Goal: Check status: Check status

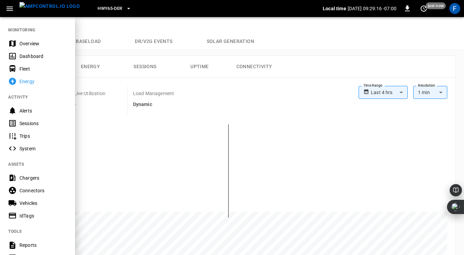
click at [29, 46] on div "Overview" at bounding box center [42, 43] width 47 height 7
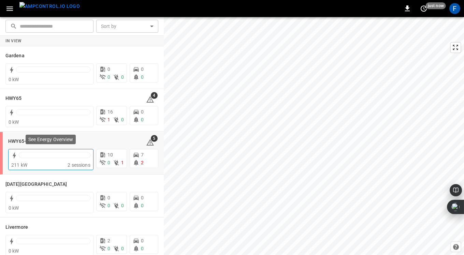
click at [24, 151] on div at bounding box center [50, 156] width 79 height 11
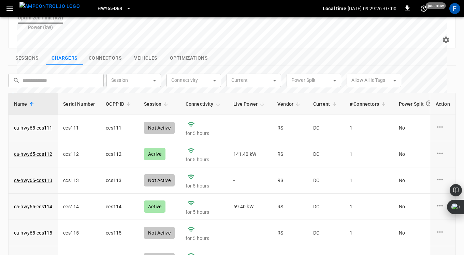
scroll to position [259, 0]
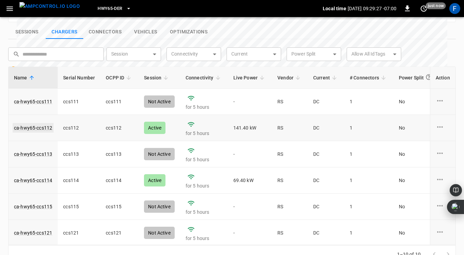
click at [36, 123] on link "ca-hwy65-ccs112" at bounding box center [33, 128] width 41 height 10
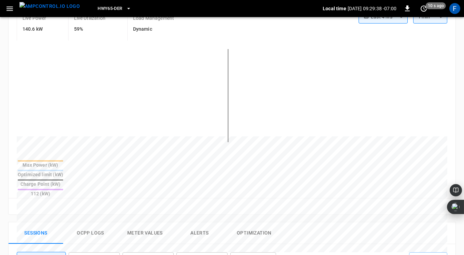
scroll to position [182, 0]
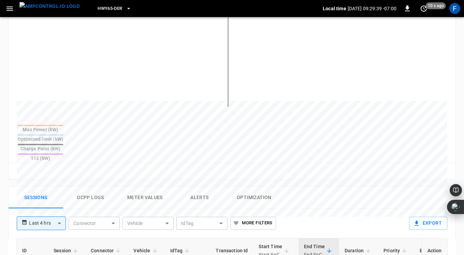
click at [95, 187] on button "Ocpp logs" at bounding box center [90, 198] width 55 height 22
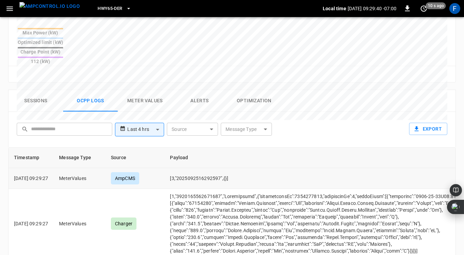
scroll to position [8, 0]
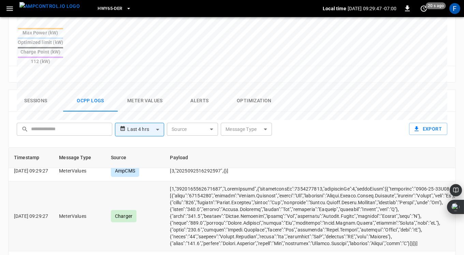
drag, startPoint x: 204, startPoint y: 193, endPoint x: 241, endPoint y: 192, distance: 36.9
click at [241, 192] on td "opcc-messages-table" at bounding box center [345, 217] width 361 height 70
drag, startPoint x: 229, startPoint y: 192, endPoint x: 203, endPoint y: 191, distance: 25.9
click at [203, 191] on td "opcc-messages-table" at bounding box center [345, 217] width 361 height 70
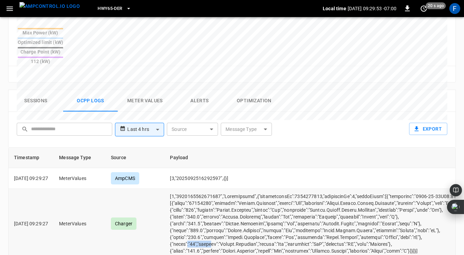
drag, startPoint x: 197, startPoint y: 218, endPoint x: 221, endPoint y: 217, distance: 24.3
click at [221, 217] on td "opcc-messages-table" at bounding box center [345, 224] width 361 height 70
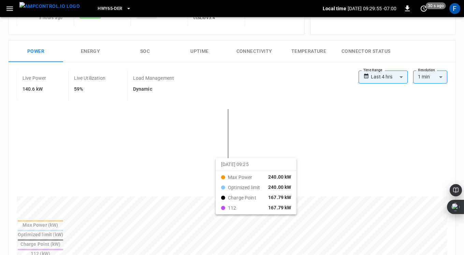
scroll to position [82, 0]
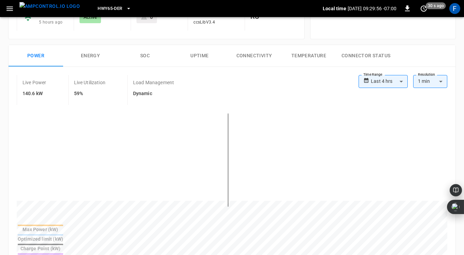
click at [148, 57] on button "SOC" at bounding box center [145, 56] width 55 height 22
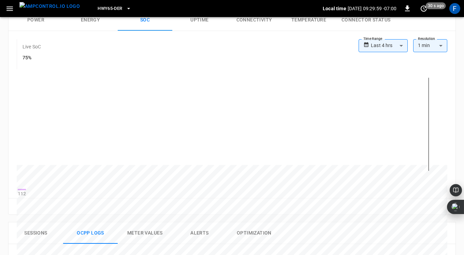
scroll to position [74, 0]
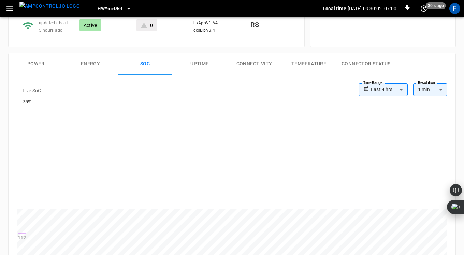
click at [116, 86] on div "Live SoC 75%" at bounding box center [188, 98] width 342 height 30
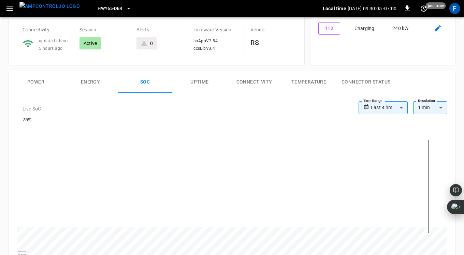
scroll to position [0, 0]
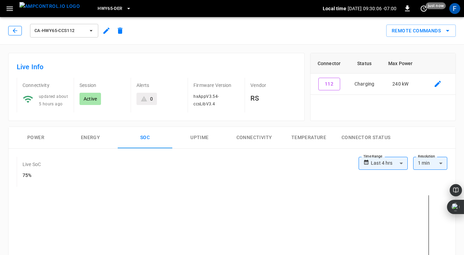
click at [14, 31] on icon "button" at bounding box center [15, 30] width 7 height 7
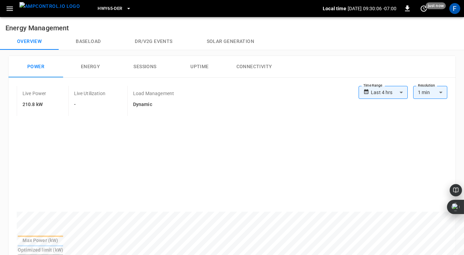
scroll to position [259, 0]
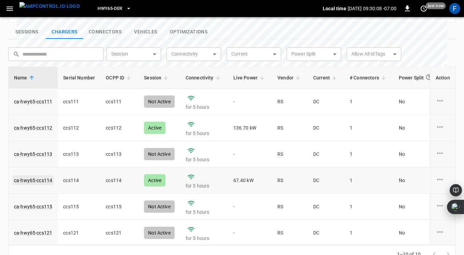
click at [27, 176] on link "ca-hwy65-ccs114" at bounding box center [33, 181] width 41 height 10
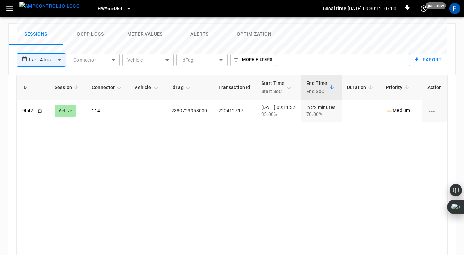
scroll to position [235, 0]
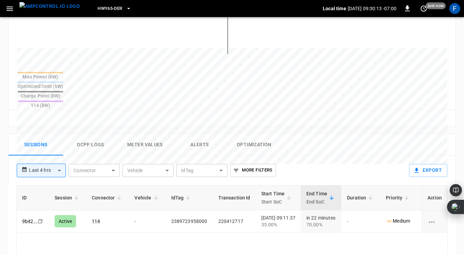
click at [93, 134] on button "Ocpp logs" at bounding box center [90, 145] width 55 height 22
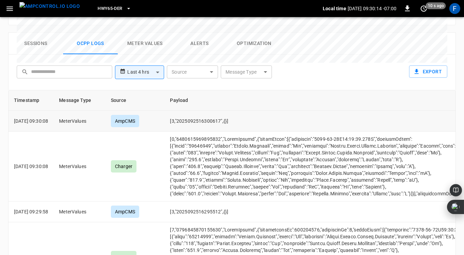
scroll to position [6, 0]
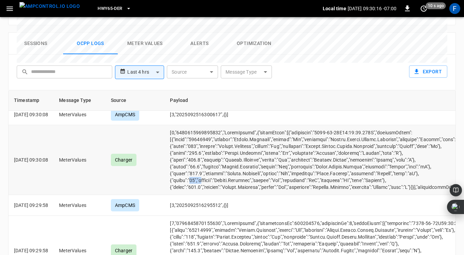
drag, startPoint x: 200, startPoint y: 155, endPoint x: 211, endPoint y: 156, distance: 10.7
click at [211, 156] on td "opcc-messages-table" at bounding box center [344, 160] width 359 height 70
drag, startPoint x: 200, startPoint y: 144, endPoint x: 219, endPoint y: 144, distance: 19.1
click at [219, 144] on td "opcc-messages-table" at bounding box center [344, 160] width 359 height 70
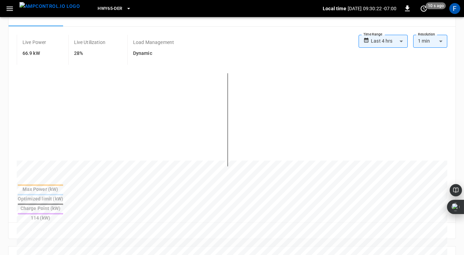
scroll to position [69, 0]
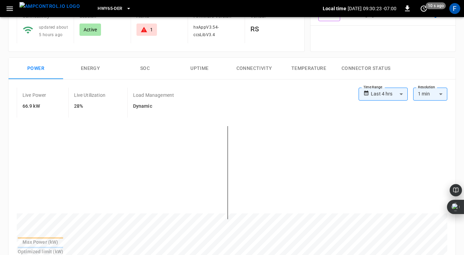
click at [147, 67] on button "SOC" at bounding box center [145, 69] width 55 height 22
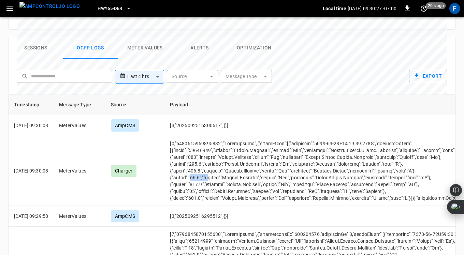
scroll to position [320, 0]
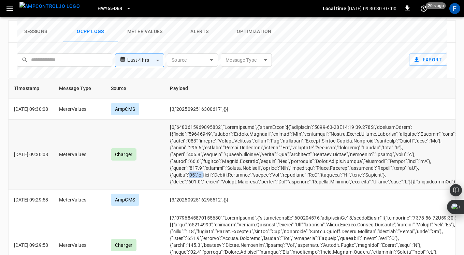
drag, startPoint x: 200, startPoint y: 180, endPoint x: 214, endPoint y: 180, distance: 14.0
click at [214, 180] on td "opcc-messages-table" at bounding box center [344, 155] width 359 height 70
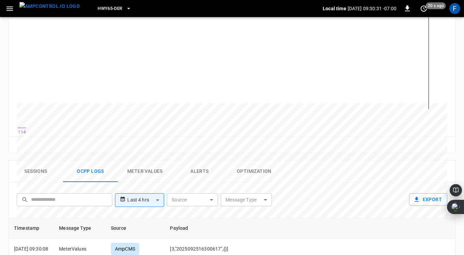
scroll to position [0, 0]
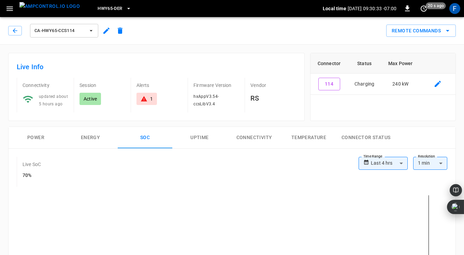
click at [146, 99] on icon at bounding box center [144, 99] width 7 height 7
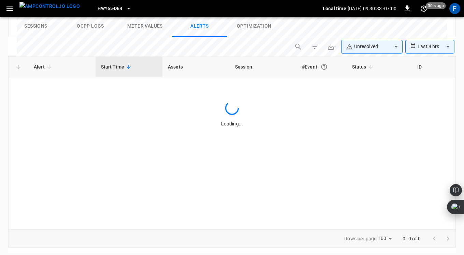
scroll to position [326, 0]
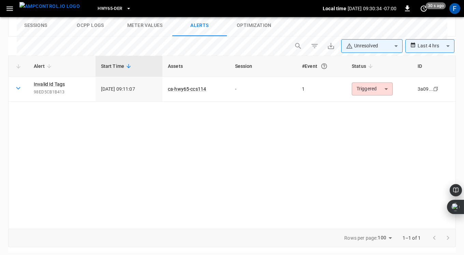
click at [172, 151] on div "Alert Start Time Assets Session #Event Status ID Invalid Id Tags 98ED5CB1B413 […" at bounding box center [232, 142] width 448 height 173
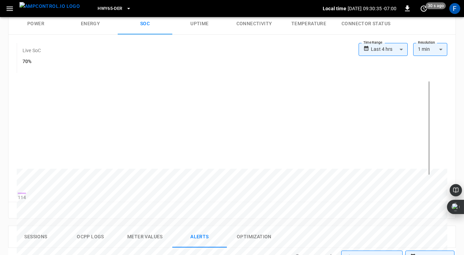
scroll to position [0, 0]
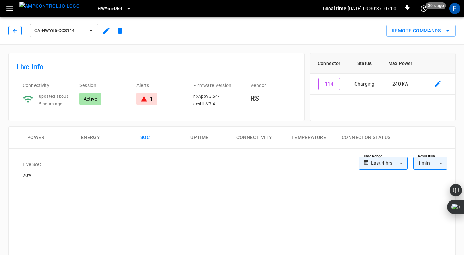
click at [15, 29] on icon "button" at bounding box center [15, 30] width 4 height 4
